Goal: Navigation & Orientation: Find specific page/section

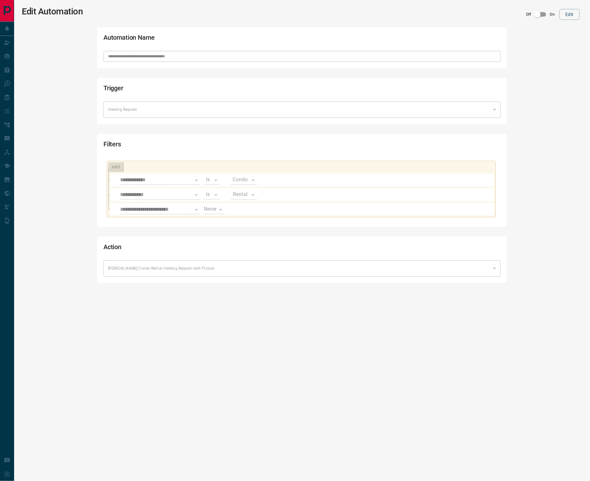
click at [499, 265] on div "[PERSON_NAME] Condo Rental Viewing Request with Picture" at bounding box center [301, 268] width 397 height 16
click at [490, 266] on div "[PERSON_NAME] Condo Rental Viewing Request with Picture" at bounding box center [301, 268] width 397 height 16
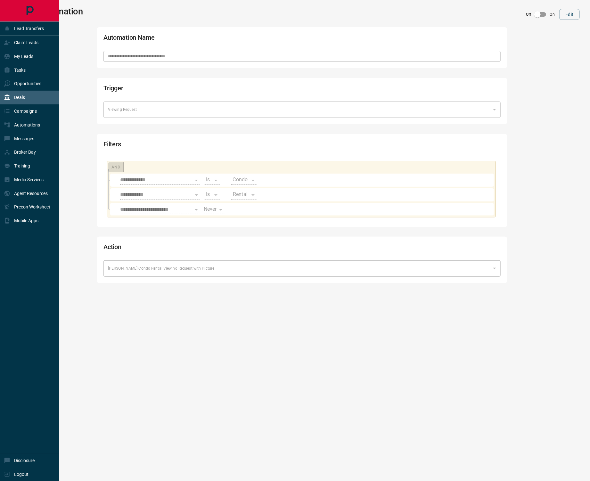
click at [7, 100] on icon at bounding box center [6, 97] width 5 height 6
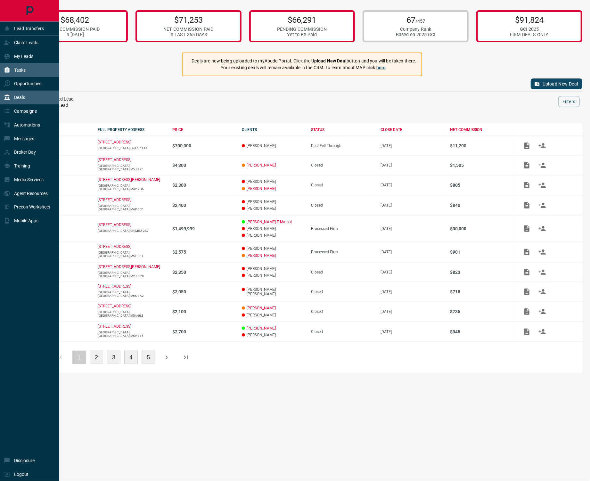
click at [29, 65] on div "Tasks" at bounding box center [29, 70] width 59 height 14
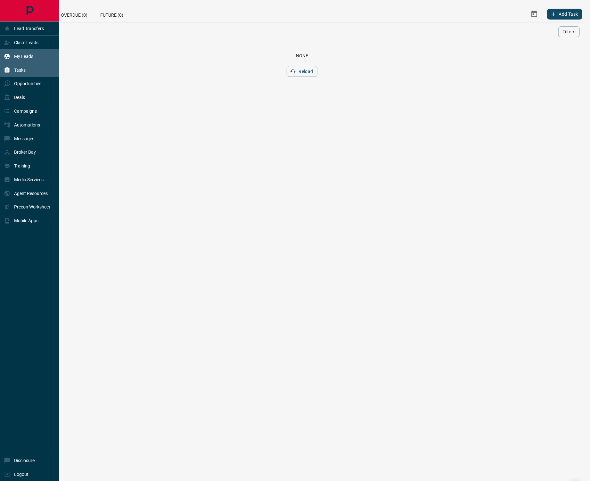
click at [29, 52] on div "My Leads" at bounding box center [18, 56] width 29 height 11
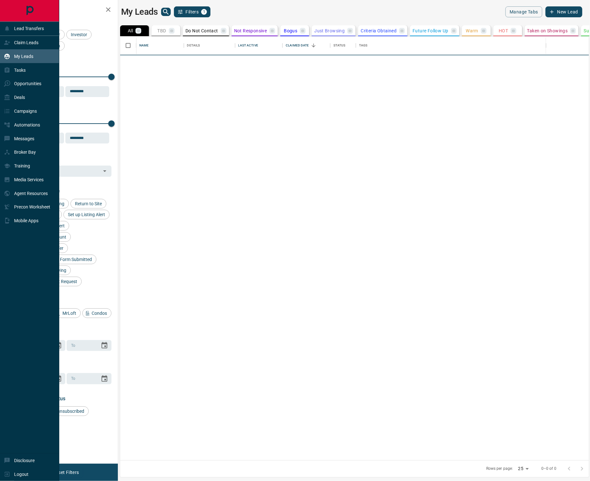
scroll to position [6, 6]
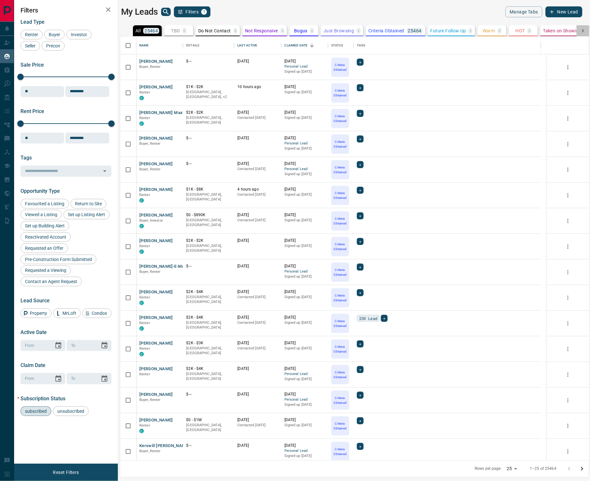
click at [585, 25] on div at bounding box center [582, 30] width 13 height 11
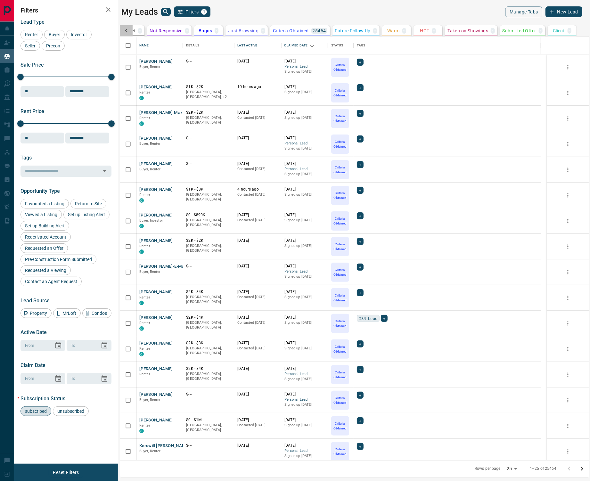
click at [127, 30] on icon at bounding box center [126, 31] width 6 height 6
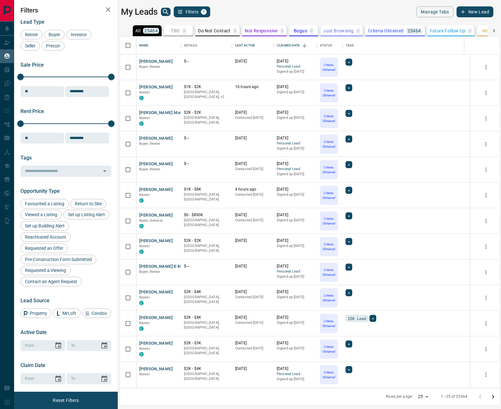
scroll to position [347, 375]
click at [108, 7] on icon "button" at bounding box center [108, 10] width 8 height 8
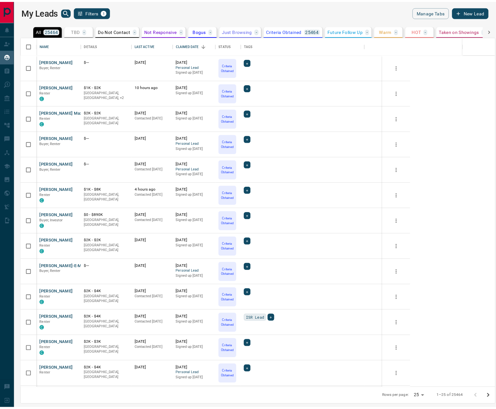
scroll to position [347, 475]
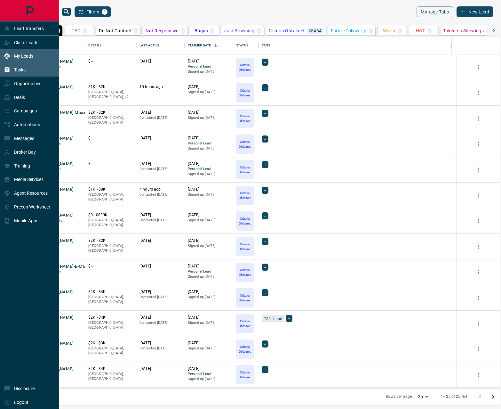
click at [22, 67] on div "Tasks" at bounding box center [15, 70] width 22 height 11
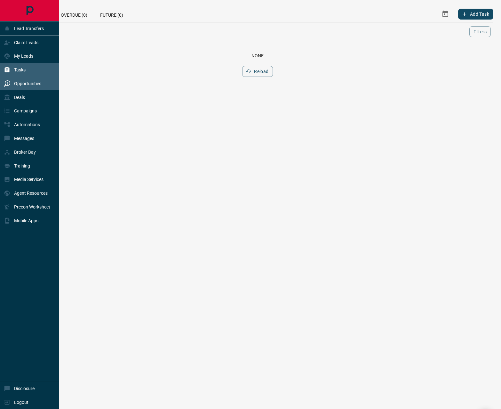
click at [27, 83] on p "Opportunities" at bounding box center [27, 83] width 27 height 5
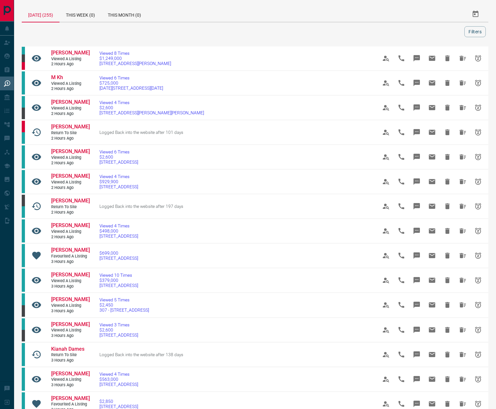
click at [325, 36] on div at bounding box center [244, 31] width 440 height 11
